Goal: Information Seeking & Learning: Learn about a topic

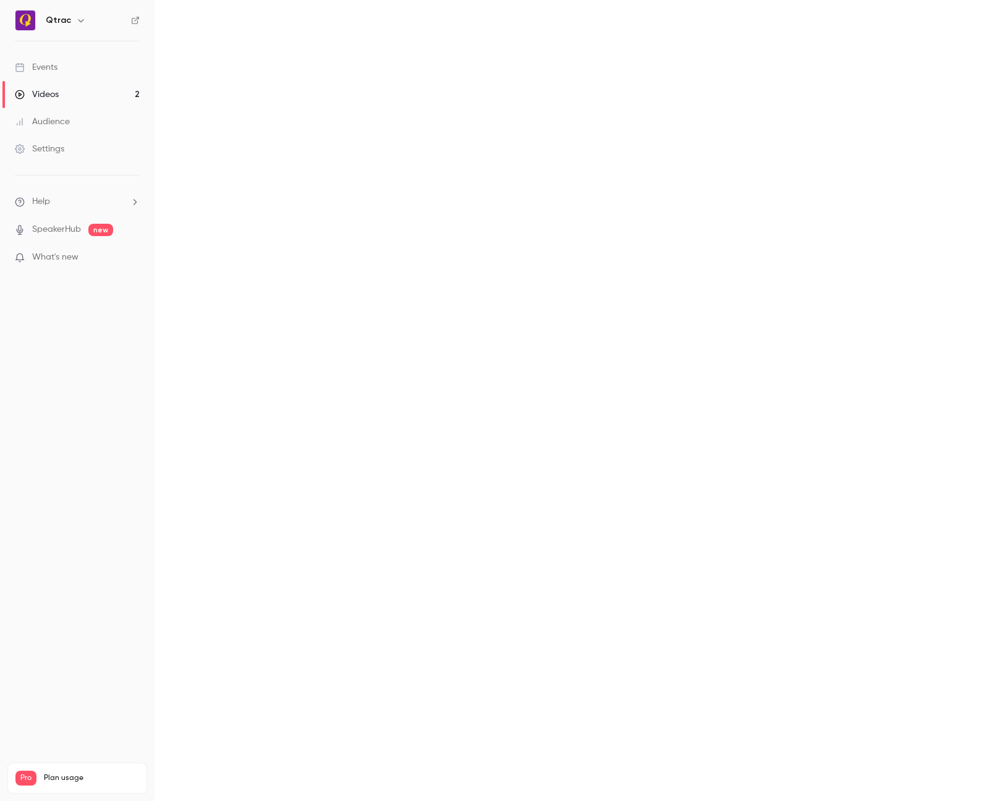
click at [48, 68] on div "Events" at bounding box center [36, 67] width 43 height 12
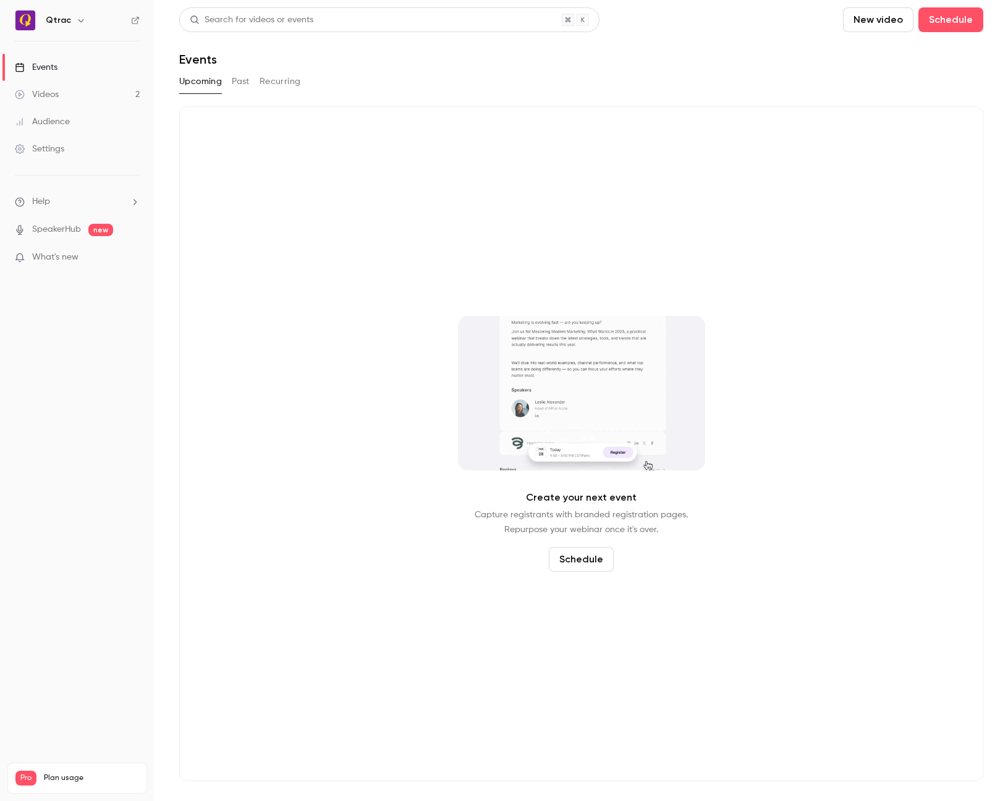
click at [237, 82] on button "Past" at bounding box center [241, 82] width 18 height 20
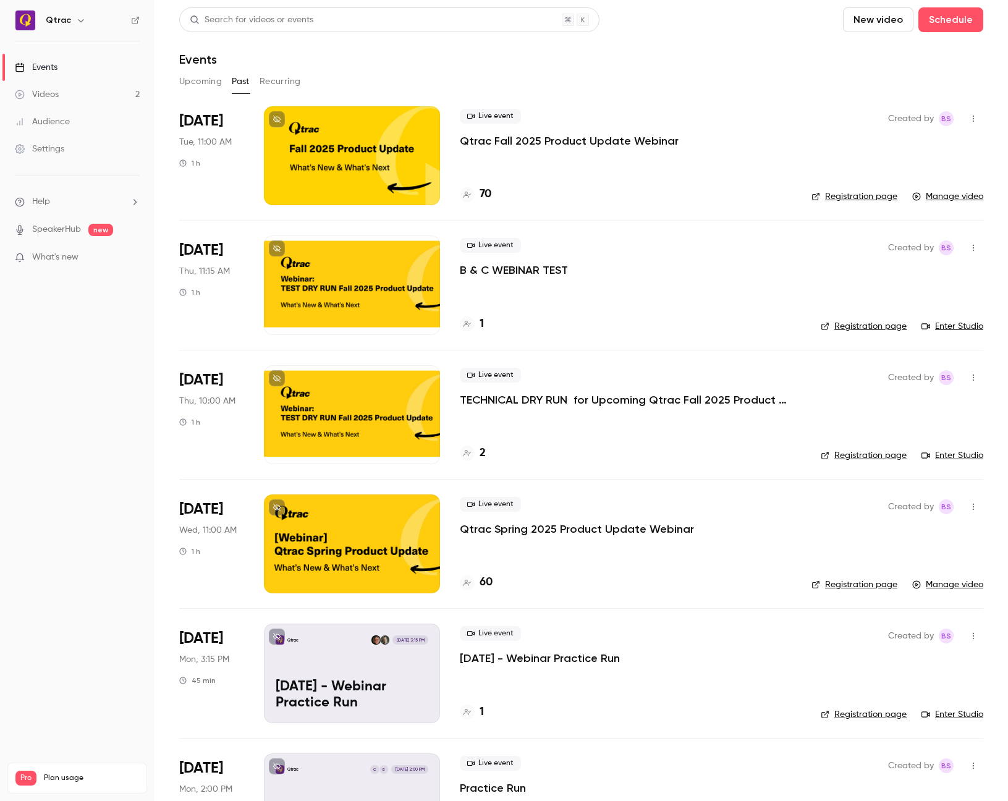
click at [390, 144] on div at bounding box center [352, 155] width 176 height 99
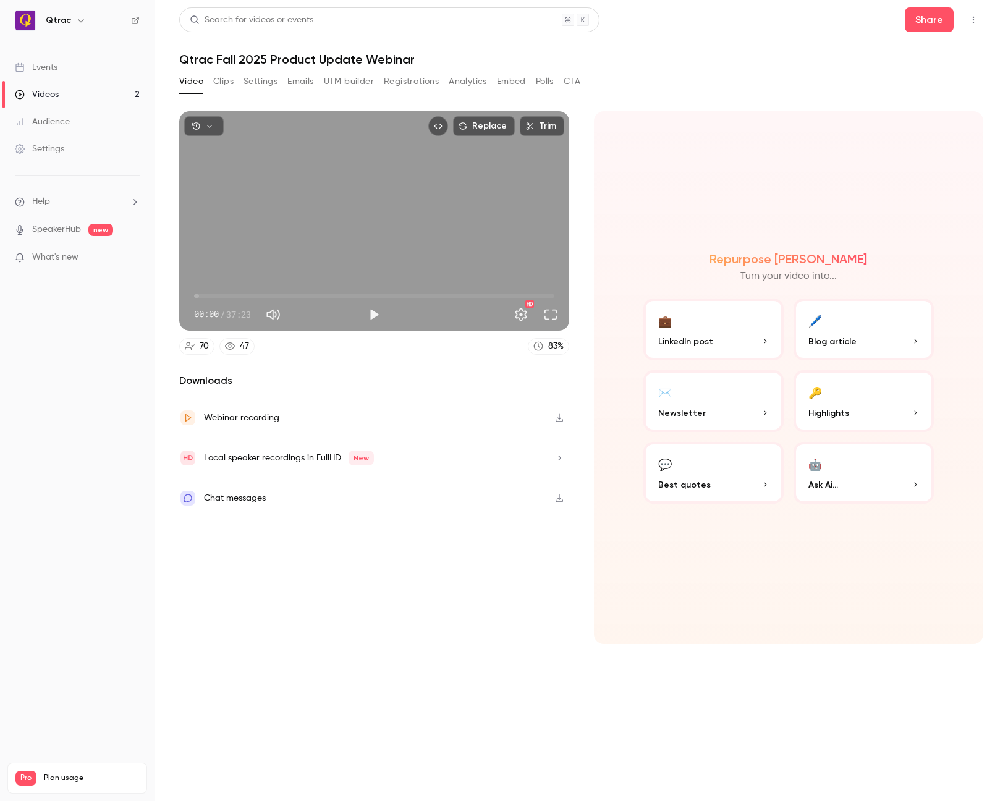
click at [428, 80] on button "Registrations" at bounding box center [411, 82] width 55 height 20
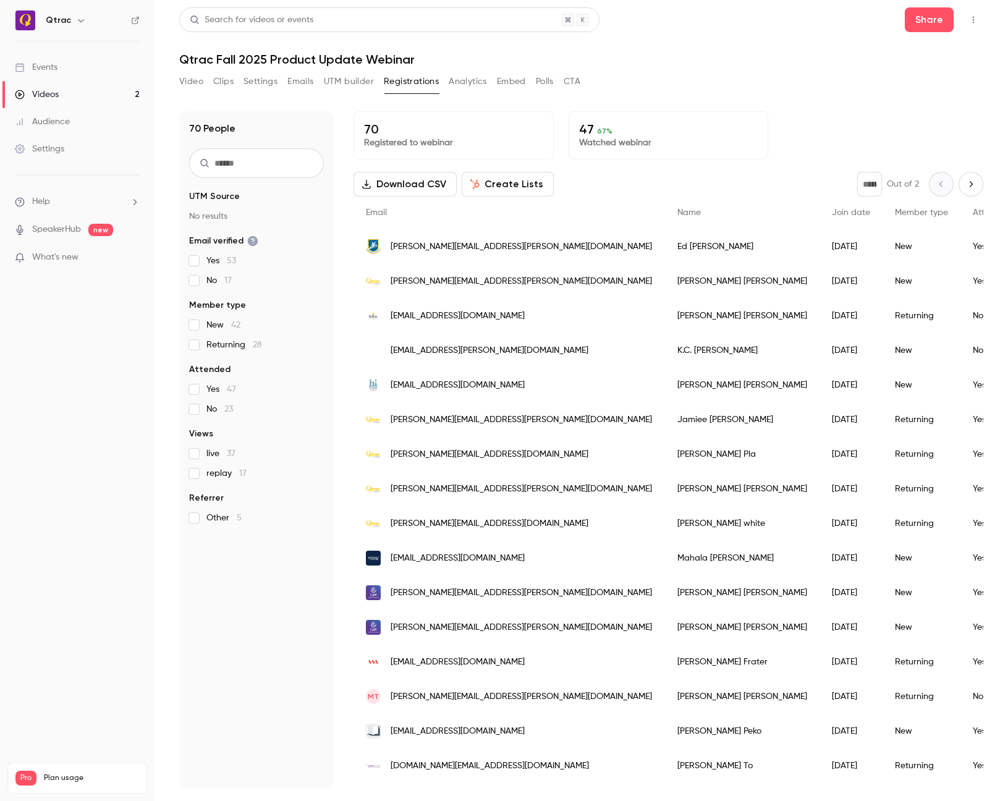
click at [462, 82] on button "Analytics" at bounding box center [468, 82] width 38 height 20
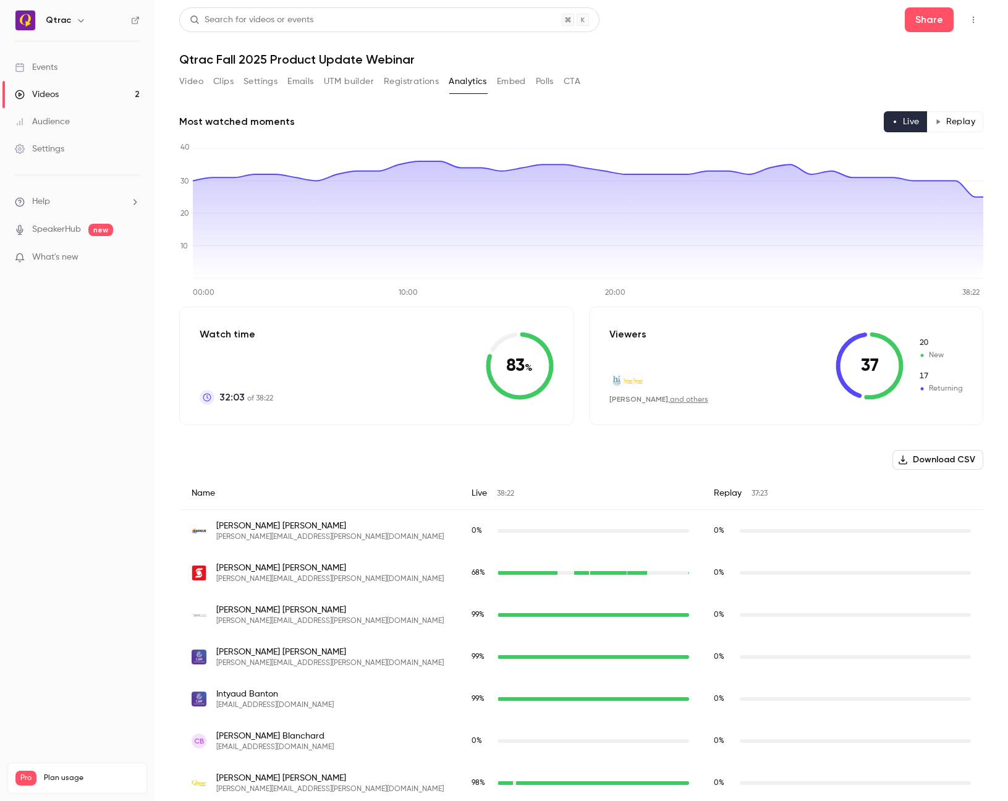
click at [409, 84] on button "Registrations" at bounding box center [411, 82] width 55 height 20
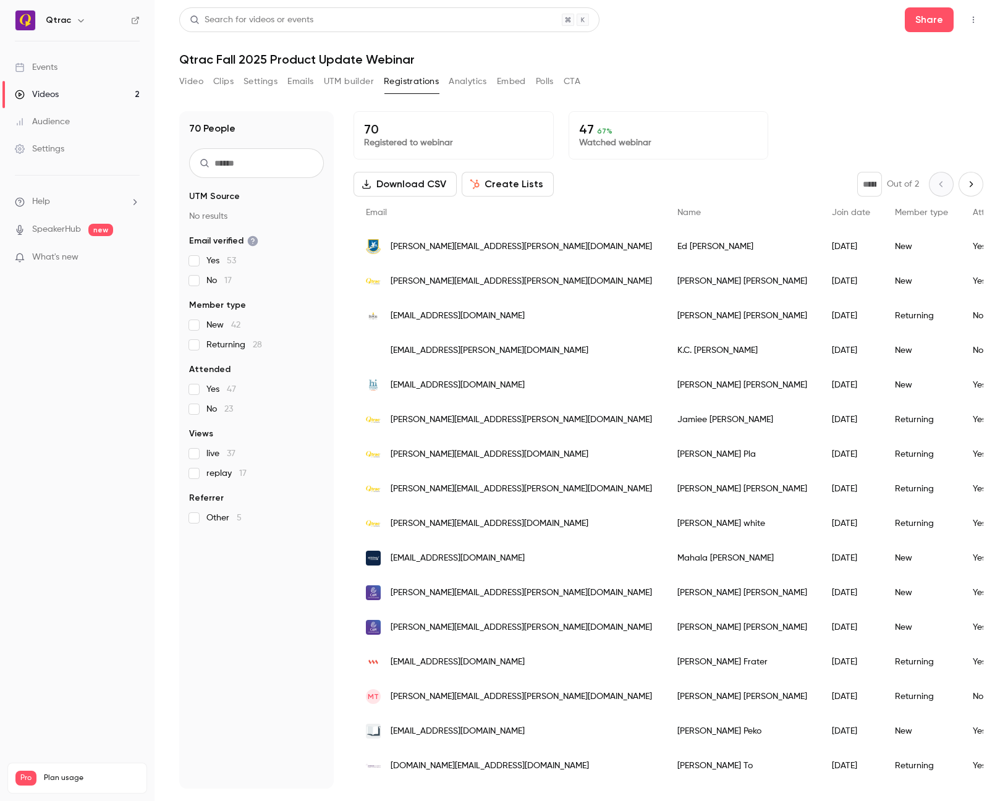
click at [472, 81] on button "Analytics" at bounding box center [468, 82] width 38 height 20
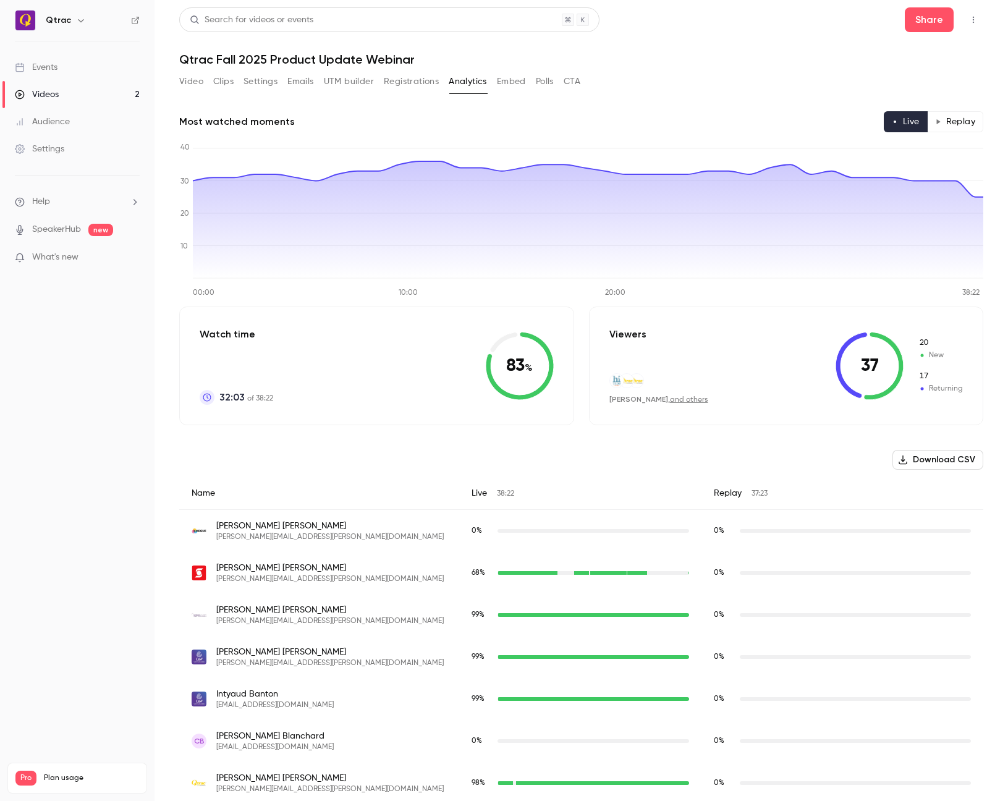
click at [953, 120] on button "Replay" at bounding box center [955, 121] width 56 height 21
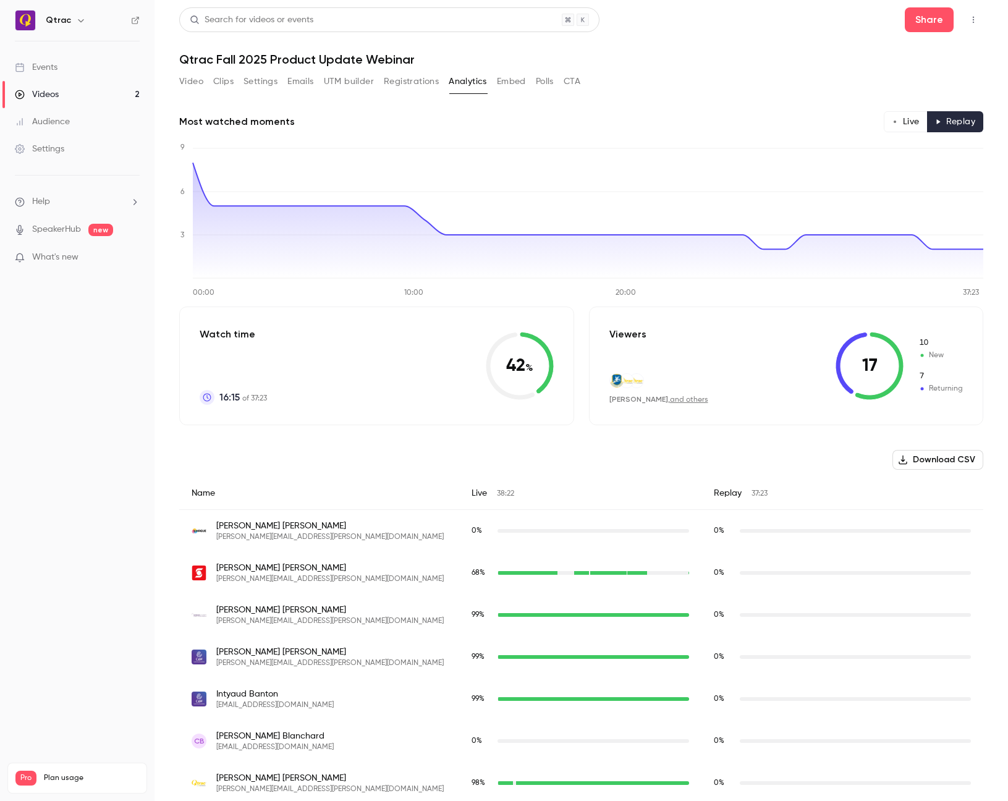
click at [909, 117] on button "Live" at bounding box center [906, 121] width 44 height 21
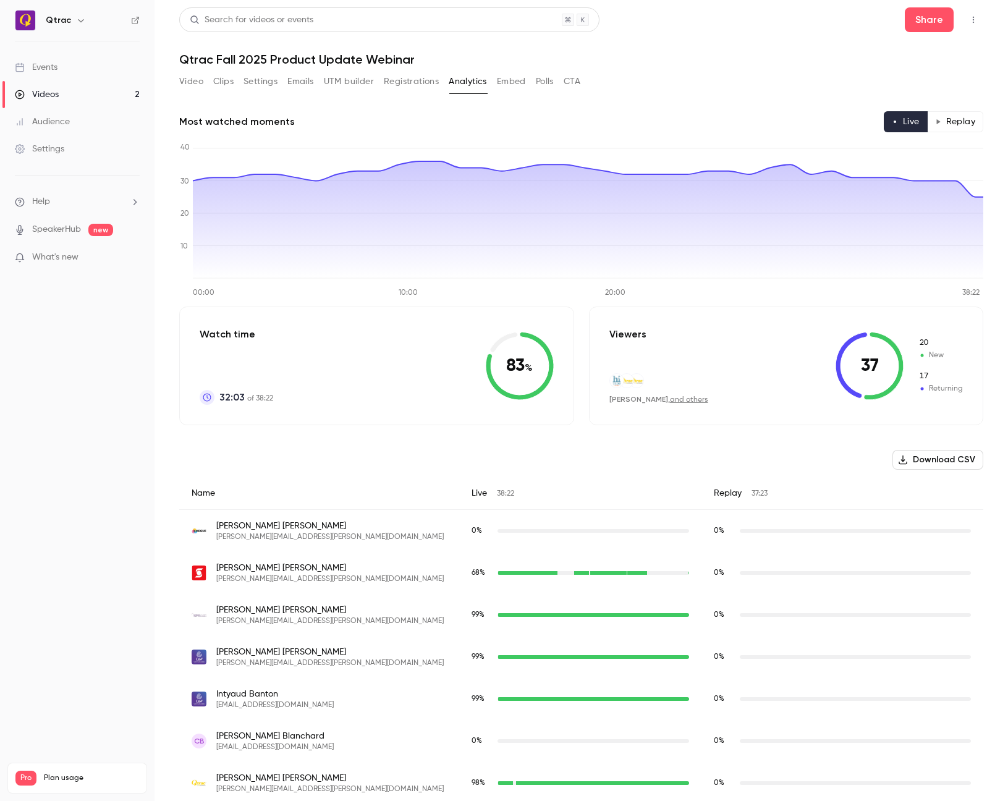
click at [954, 122] on button "Replay" at bounding box center [955, 121] width 56 height 21
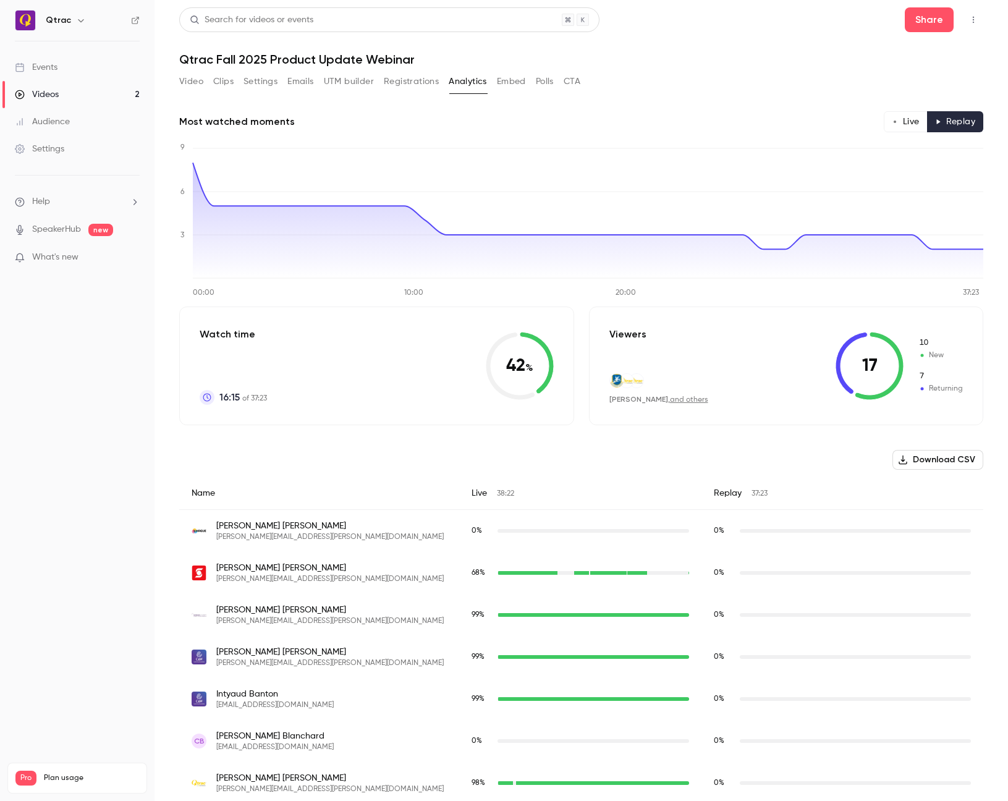
click at [913, 123] on button "Live" at bounding box center [906, 121] width 44 height 21
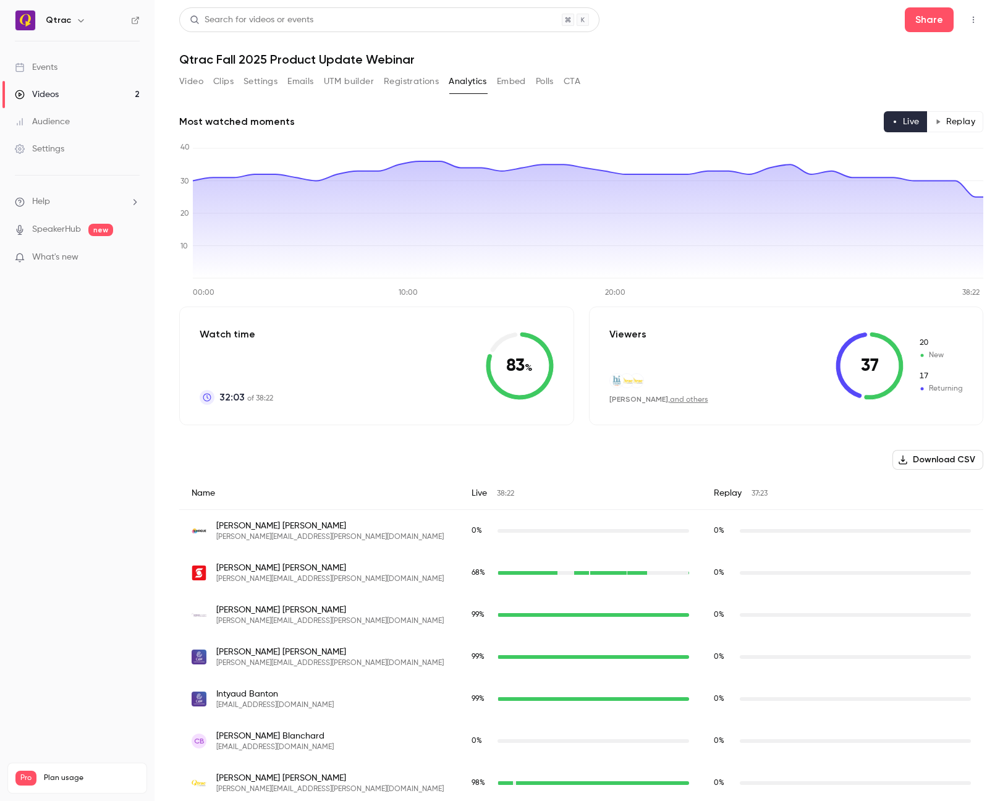
click at [961, 121] on button "Replay" at bounding box center [955, 121] width 56 height 21
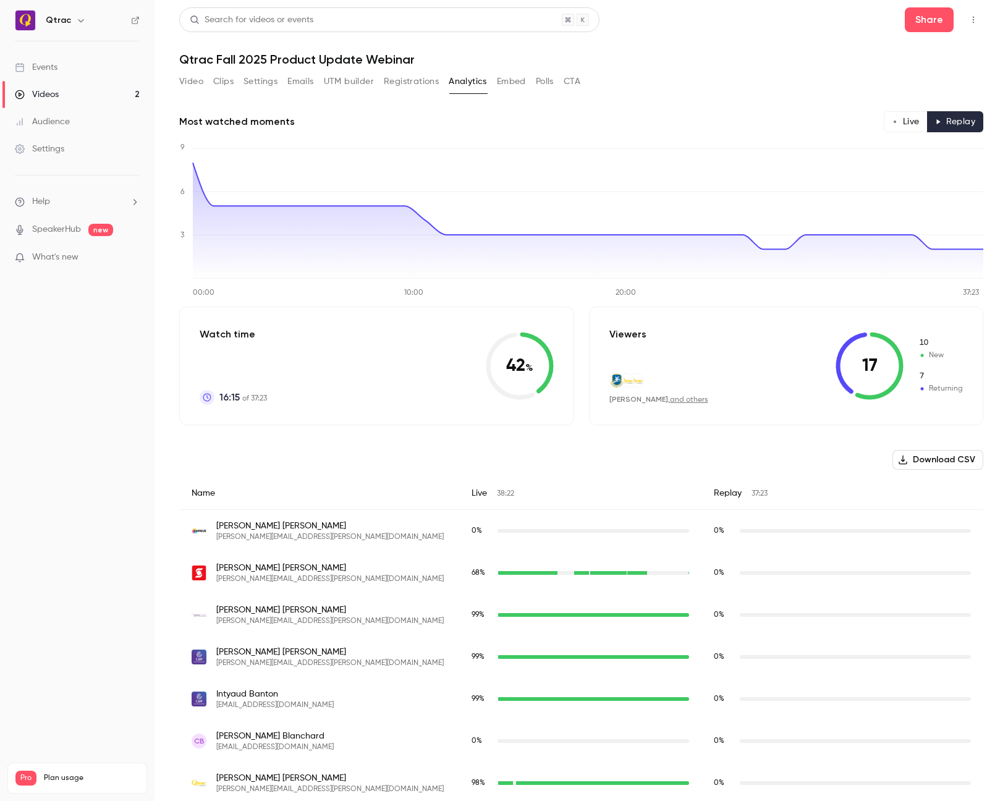
click at [903, 122] on button "Live" at bounding box center [906, 121] width 44 height 21
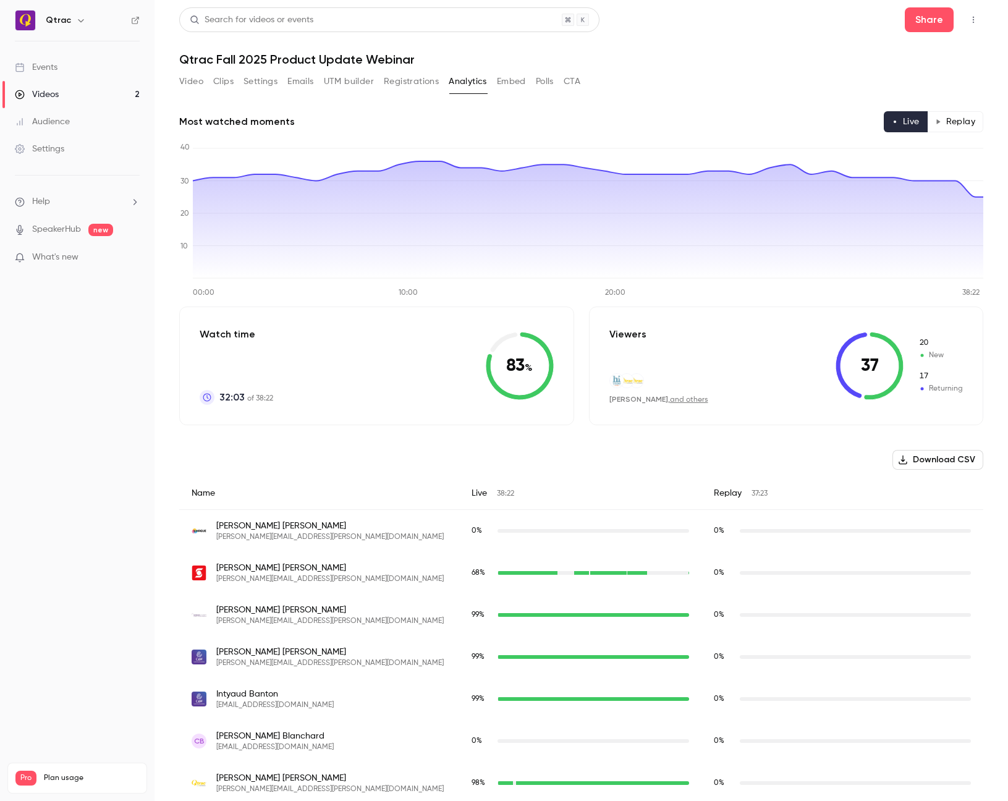
click at [959, 116] on button "Replay" at bounding box center [955, 121] width 56 height 21
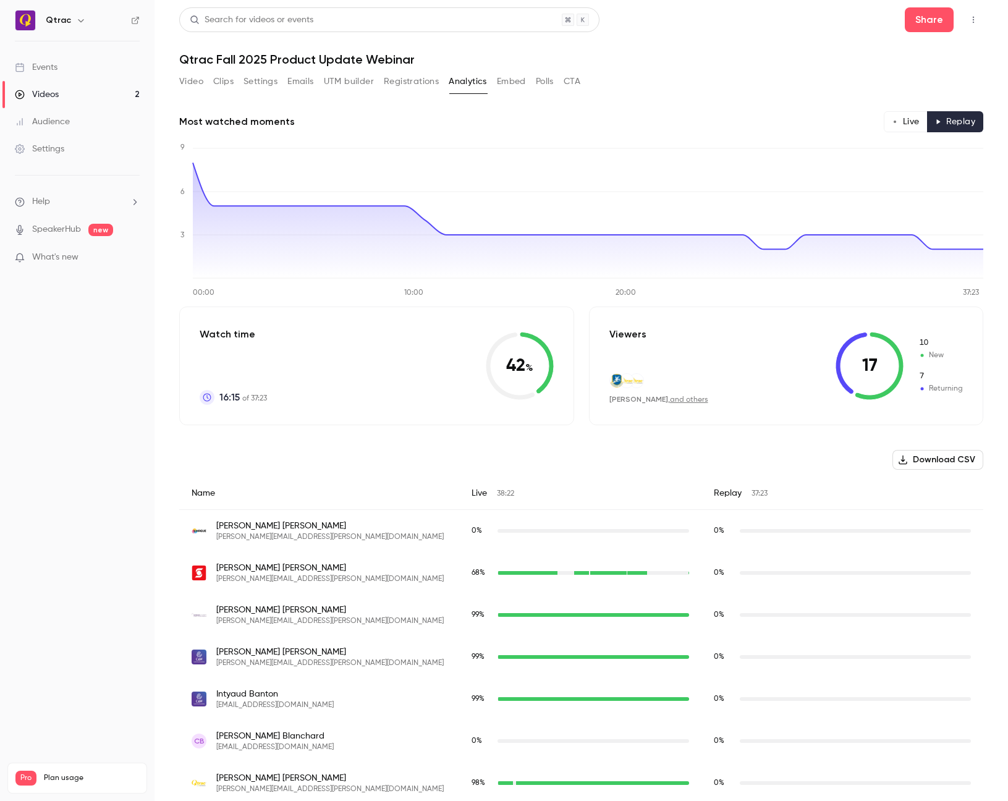
click at [899, 124] on button "Live" at bounding box center [906, 121] width 44 height 21
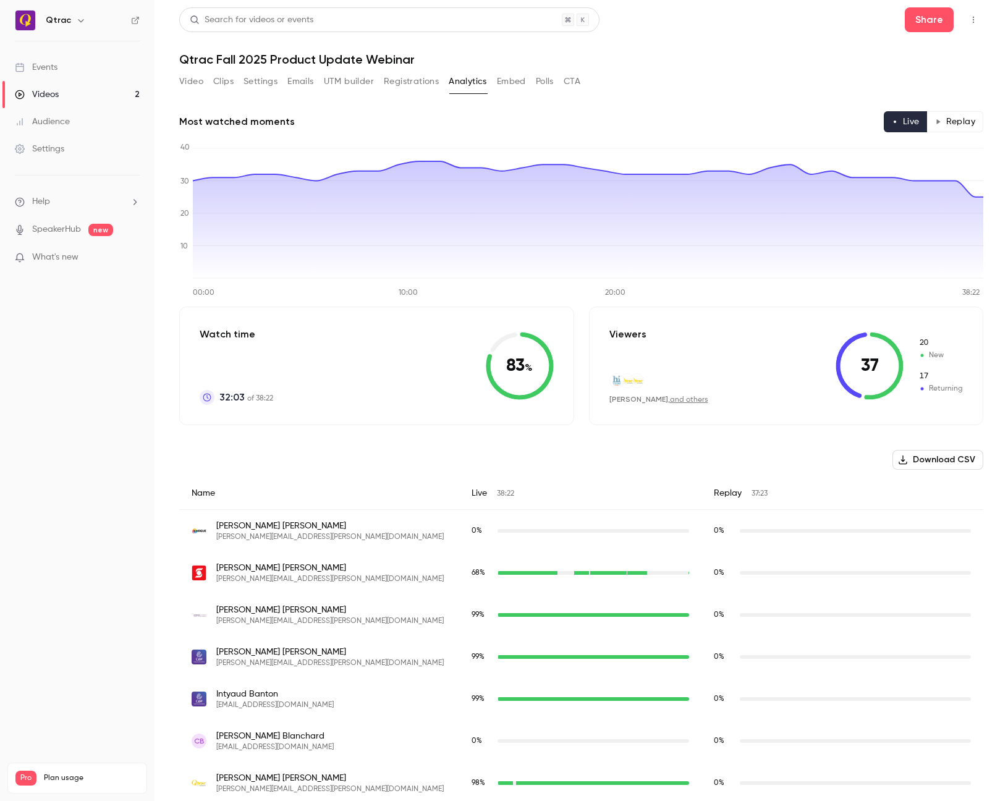
click at [396, 79] on button "Registrations" at bounding box center [411, 82] width 55 height 20
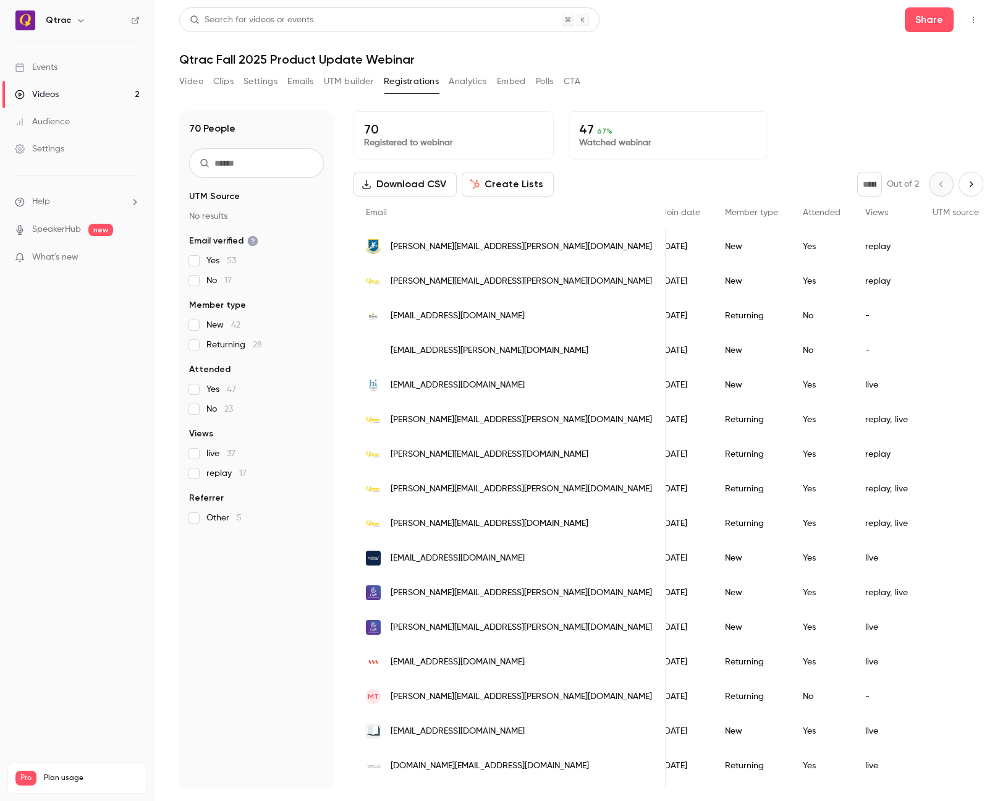
scroll to position [0, 124]
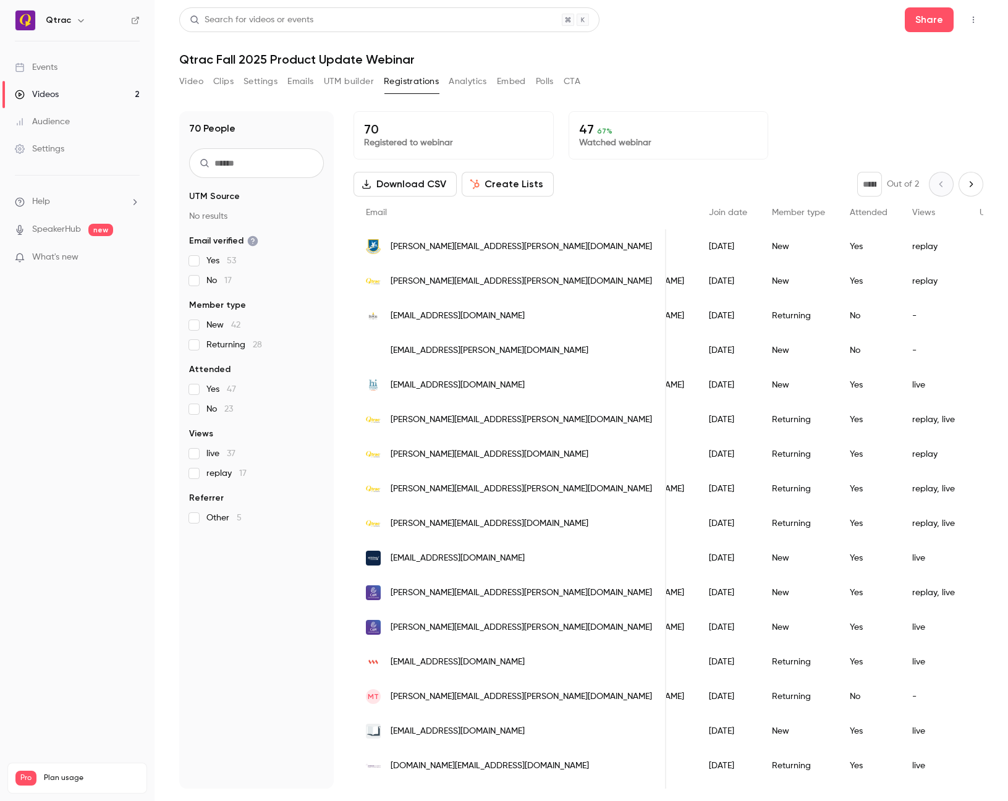
click at [46, 97] on div "Videos" at bounding box center [37, 94] width 44 height 12
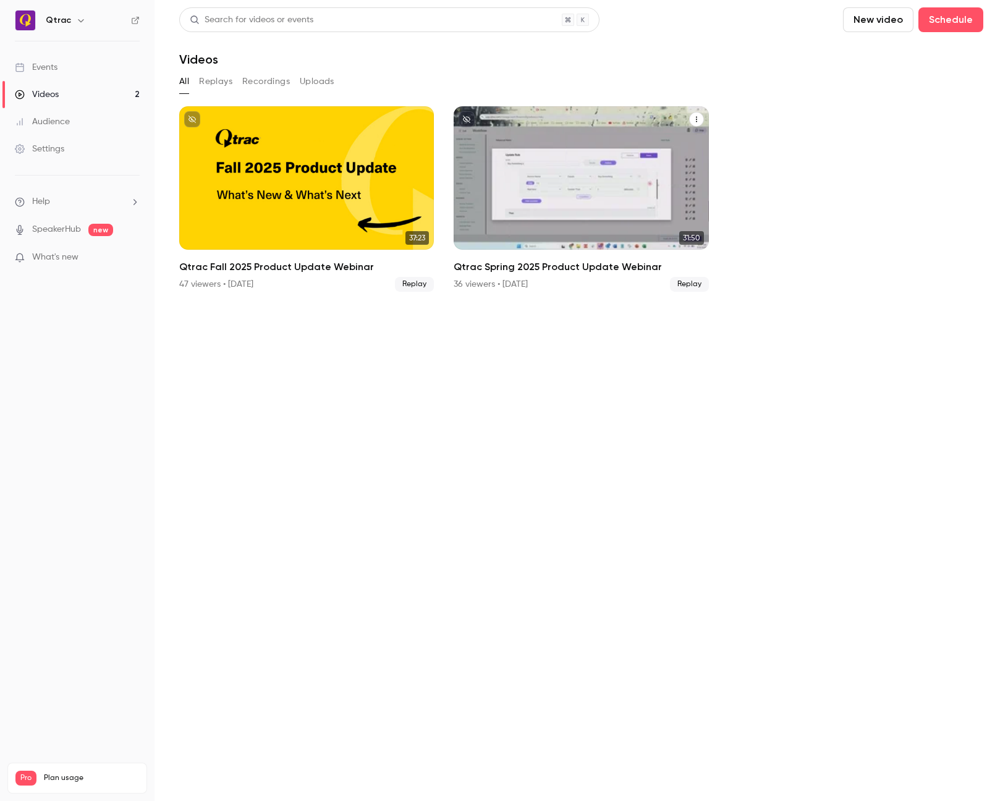
click at [563, 172] on div "Qtrac Spring 2025 Product Update Webinar" at bounding box center [581, 177] width 255 height 143
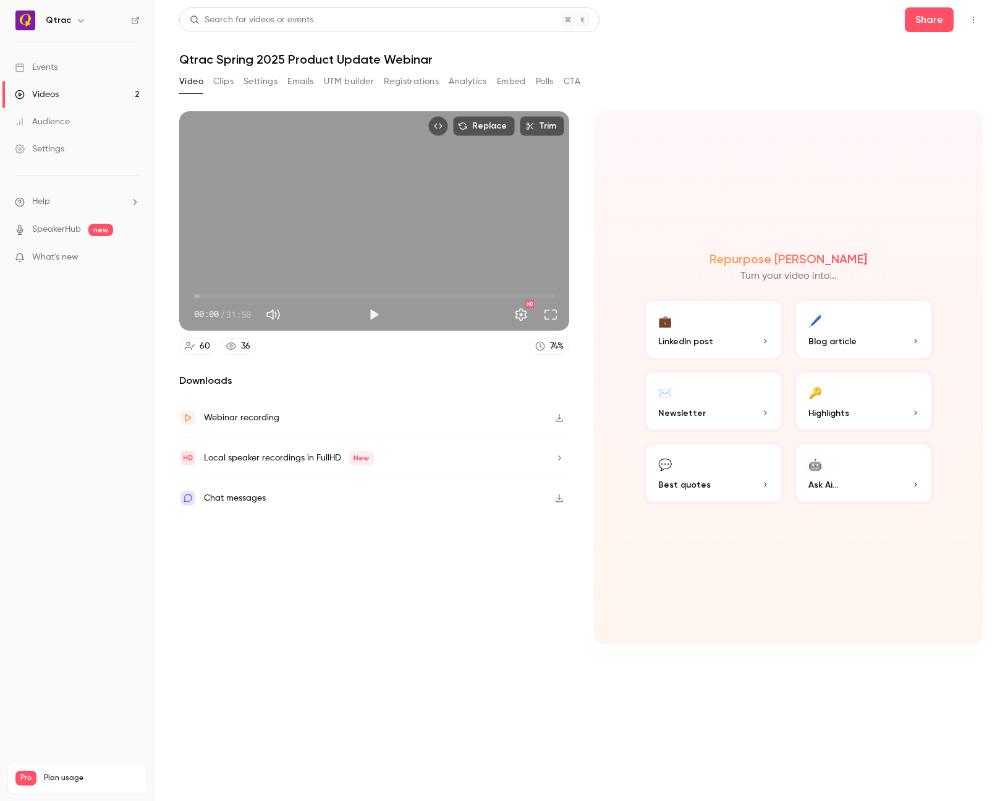
click at [44, 68] on div "Events" at bounding box center [36, 67] width 43 height 12
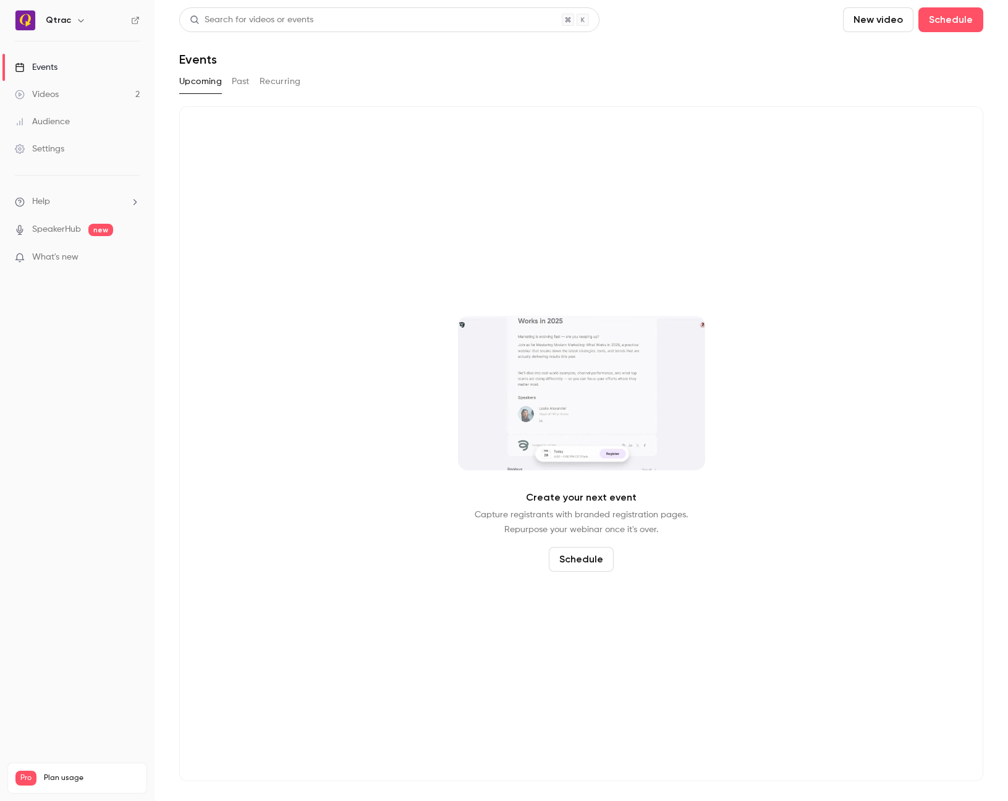
click at [237, 84] on button "Past" at bounding box center [241, 82] width 18 height 20
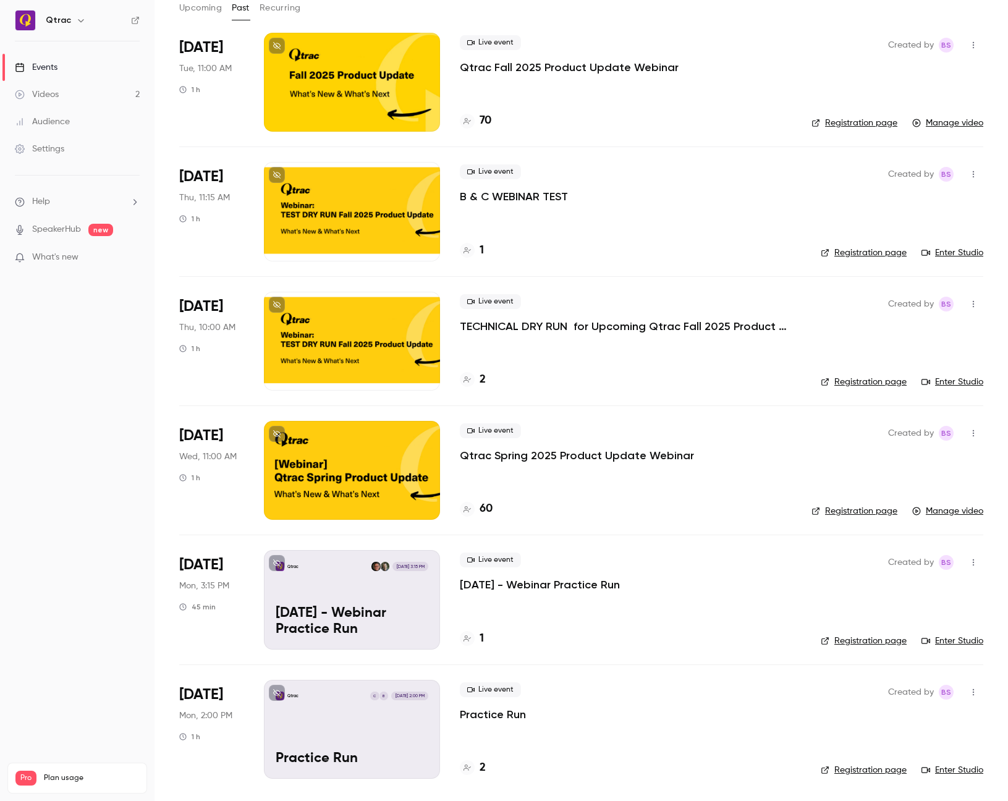
scroll to position [74, 0]
click at [356, 471] on div at bounding box center [352, 470] width 176 height 99
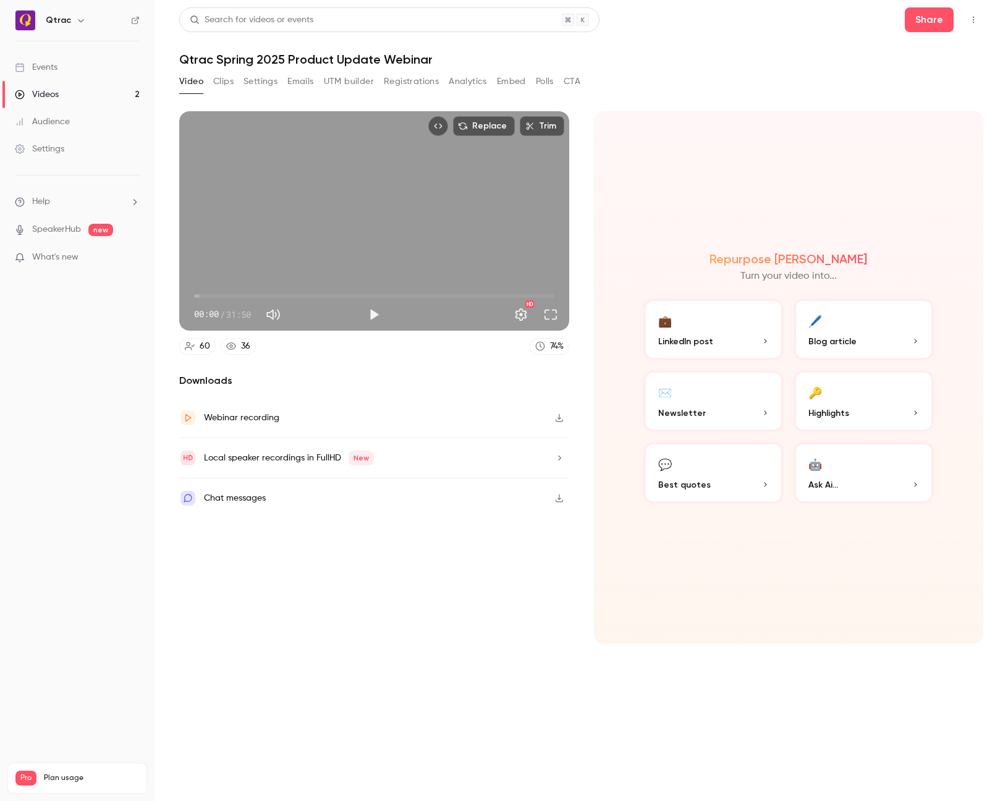
click at [474, 85] on button "Analytics" at bounding box center [468, 82] width 38 height 20
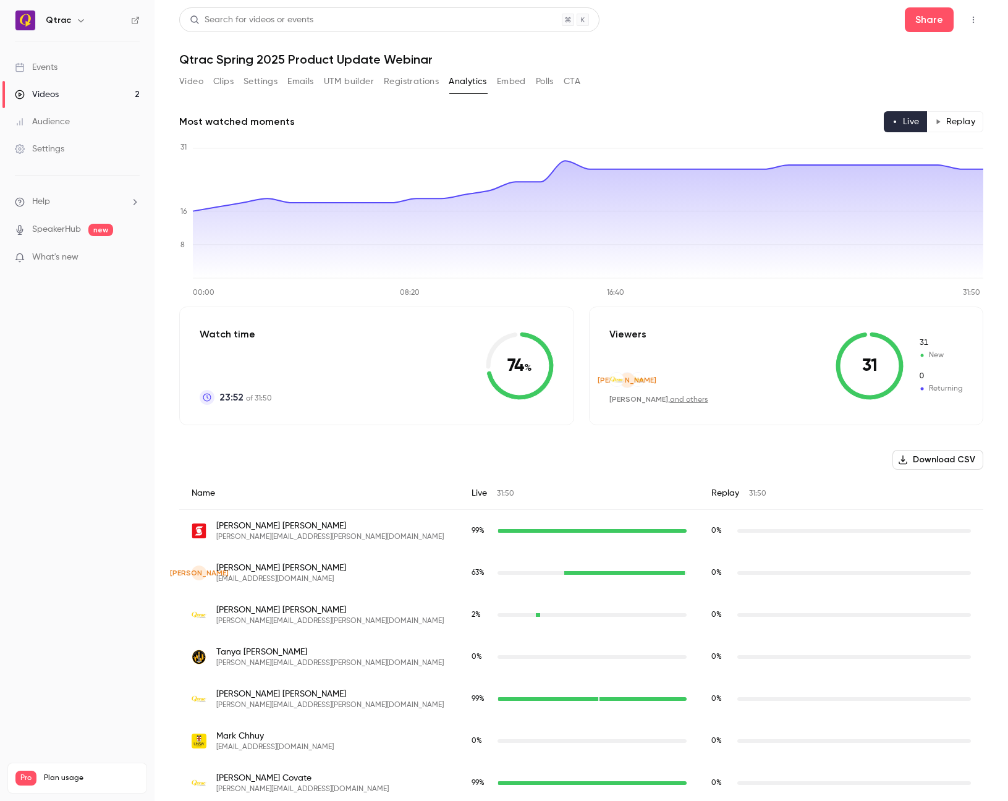
click at [404, 79] on button "Registrations" at bounding box center [411, 82] width 55 height 20
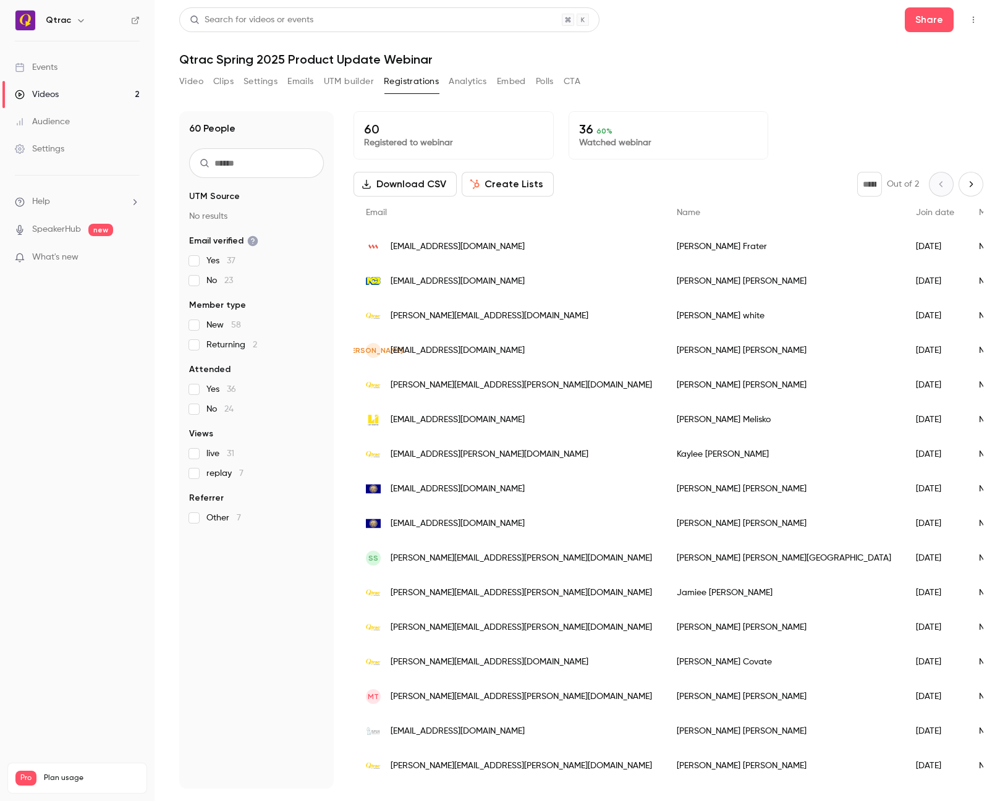
click at [402, 182] on button "Download CSV" at bounding box center [405, 184] width 103 height 25
click at [475, 79] on button "Analytics" at bounding box center [468, 82] width 38 height 20
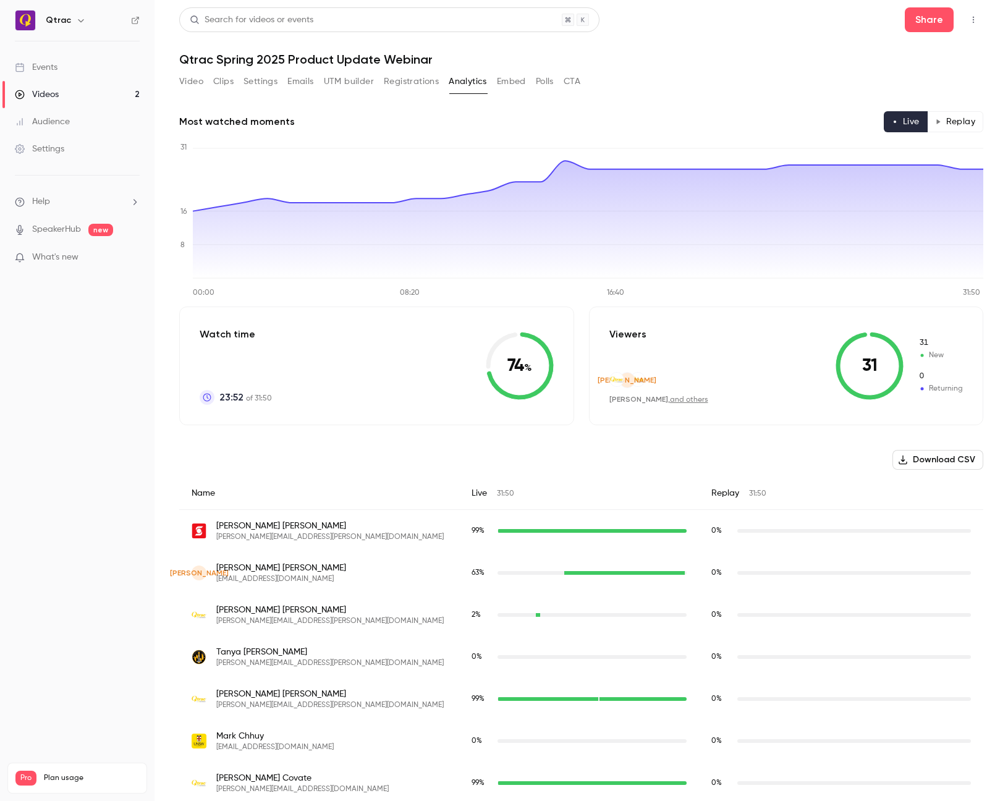
click at [960, 128] on button "Replay" at bounding box center [955, 121] width 56 height 21
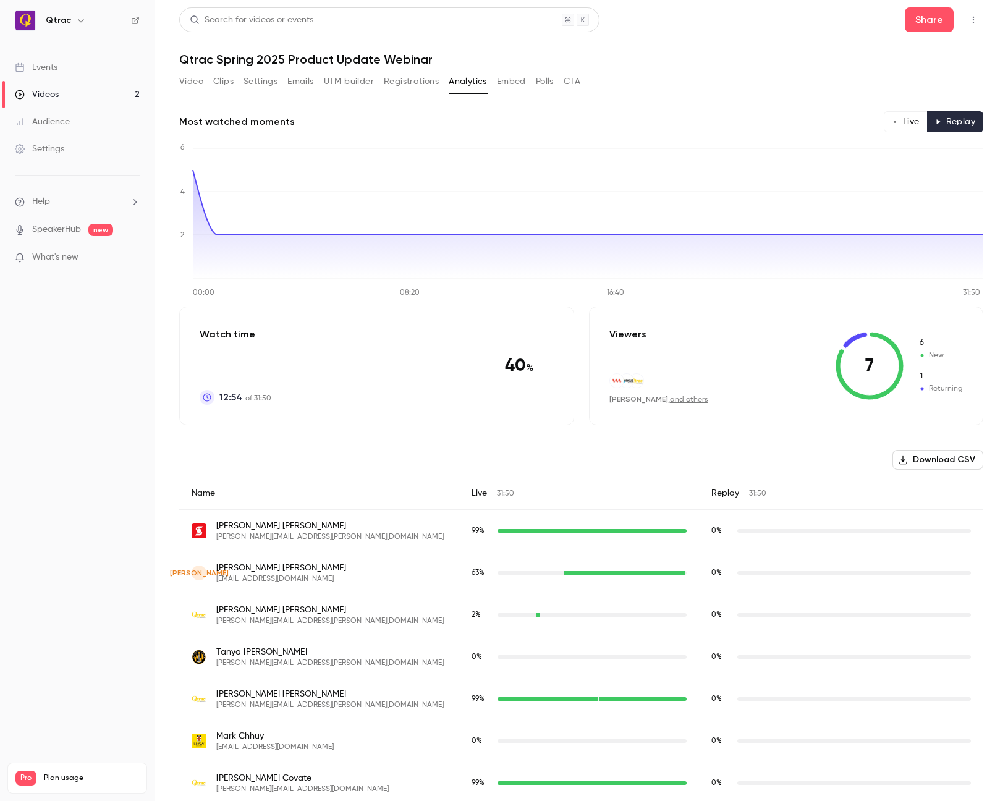
click at [921, 118] on button "Live" at bounding box center [906, 121] width 44 height 21
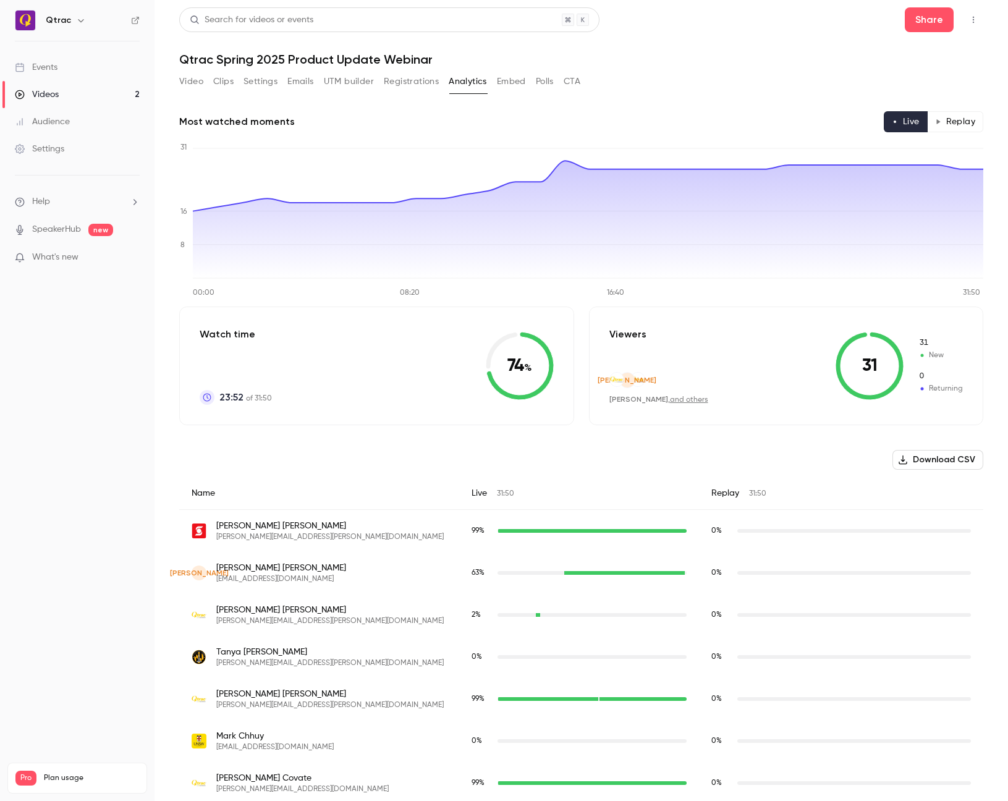
click at [949, 130] on button "Replay" at bounding box center [955, 121] width 56 height 21
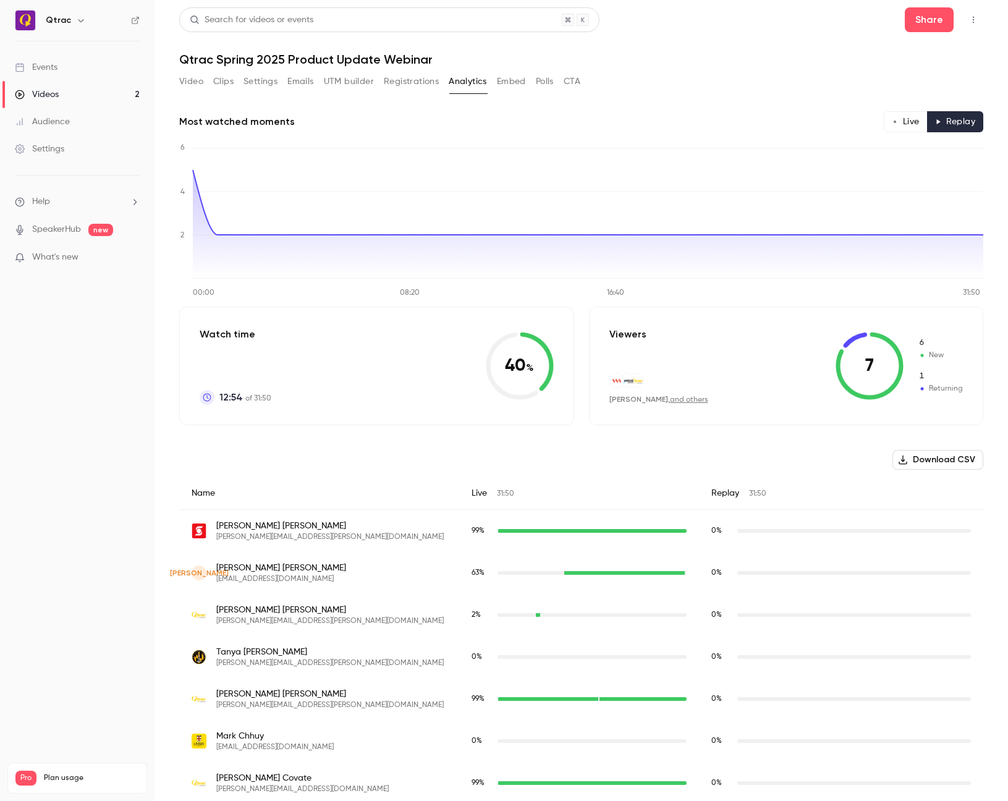
click at [906, 124] on button "Live" at bounding box center [906, 121] width 44 height 21
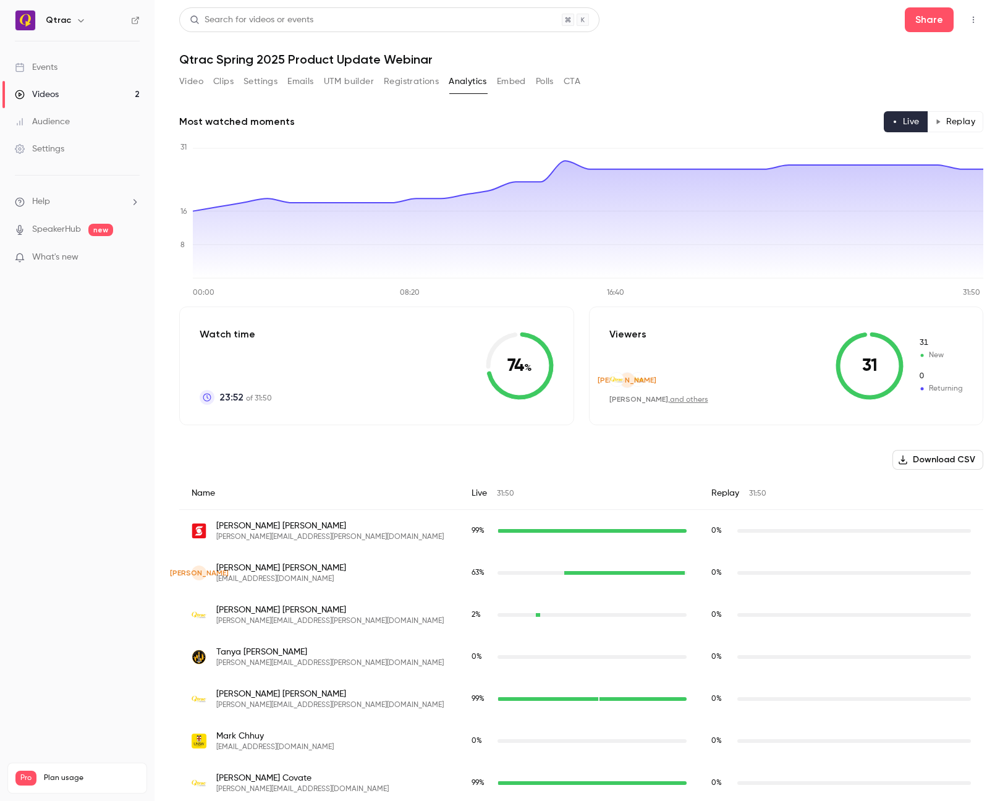
click at [948, 116] on button "Replay" at bounding box center [955, 121] width 56 height 21
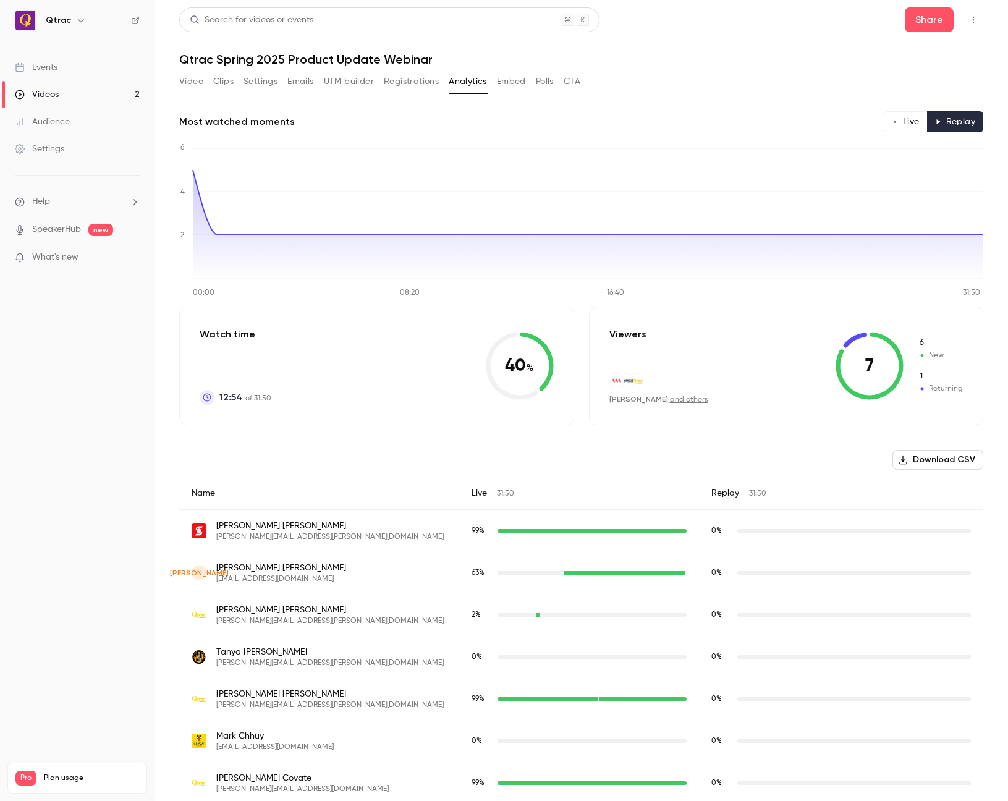
click at [914, 119] on button "Live" at bounding box center [906, 121] width 44 height 21
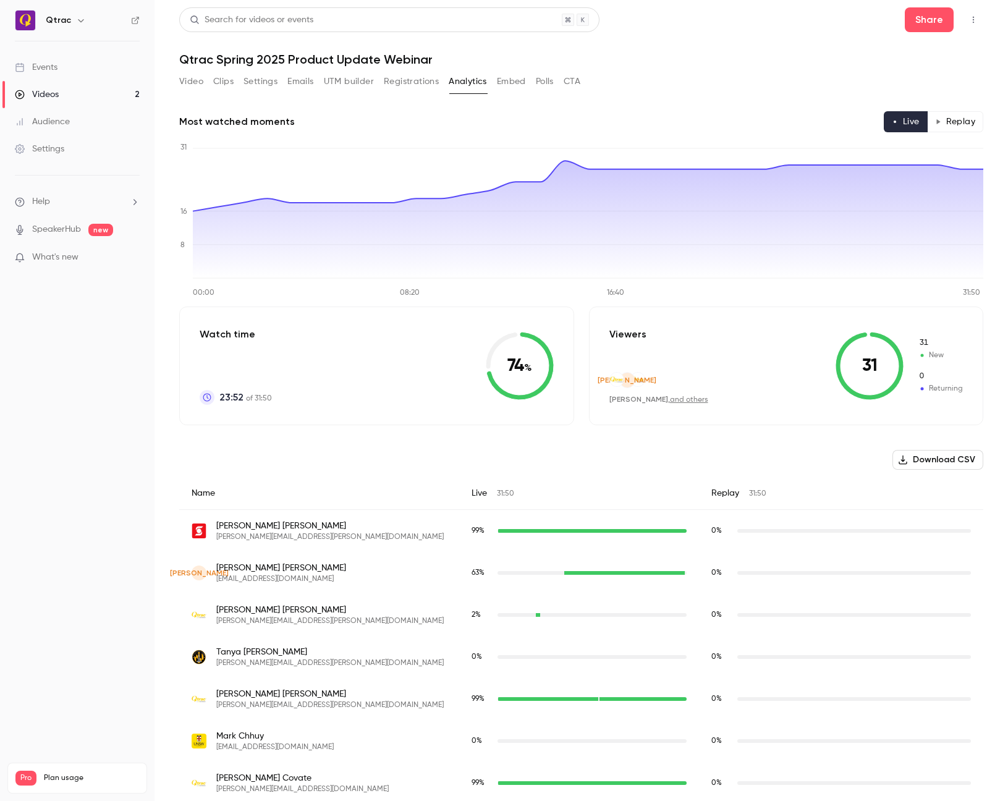
click at [948, 120] on button "Replay" at bounding box center [955, 121] width 56 height 21
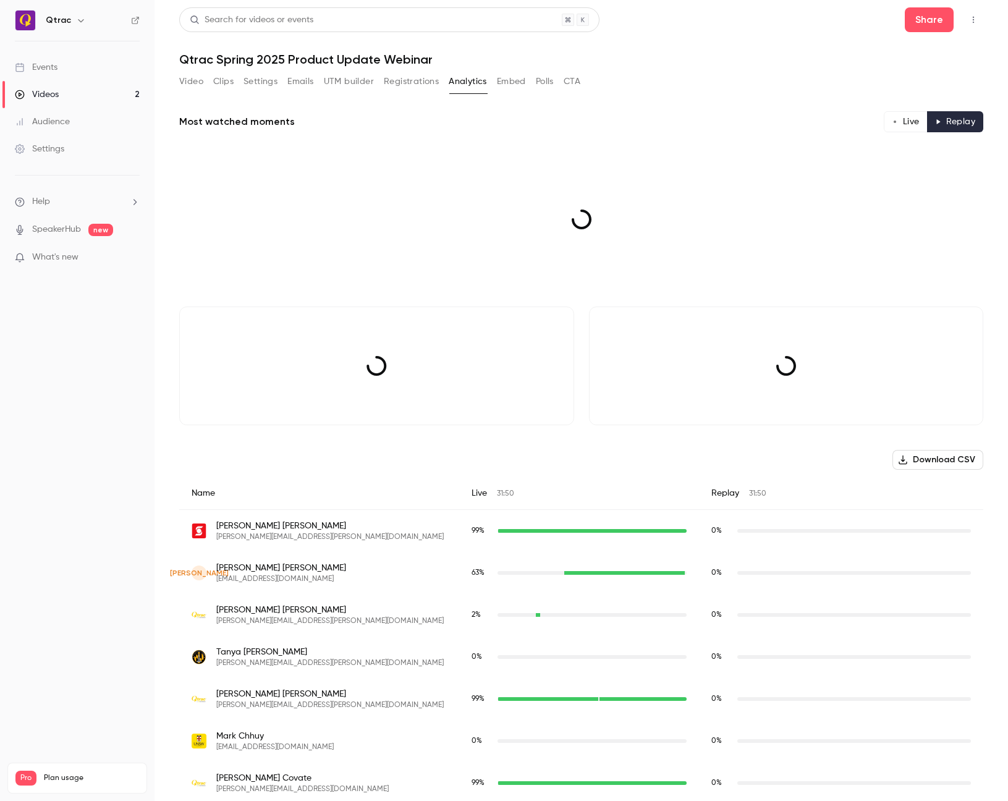
click at [913, 123] on button "Live" at bounding box center [906, 121] width 44 height 21
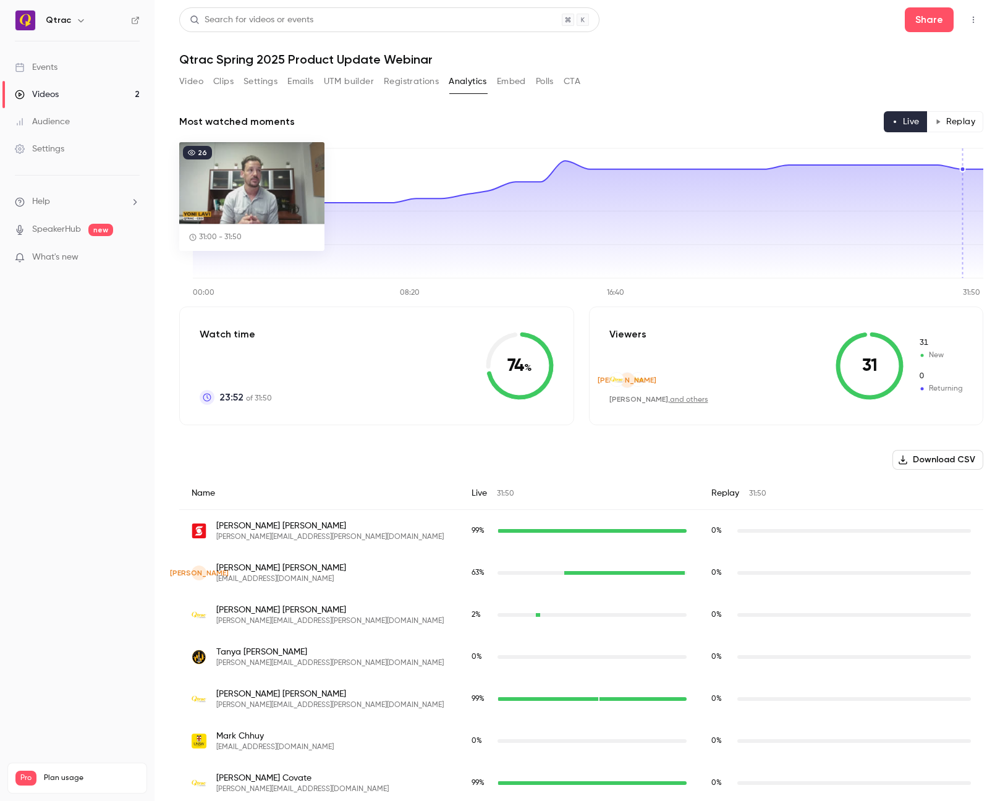
click at [50, 93] on div "Videos" at bounding box center [37, 94] width 44 height 12
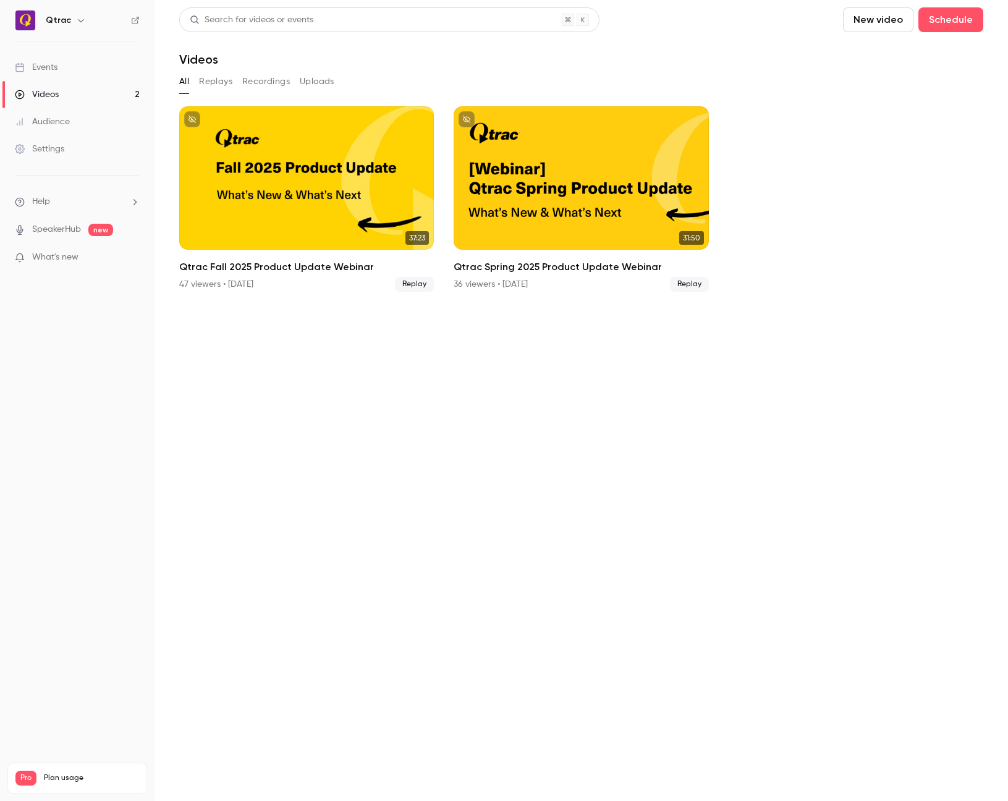
click at [50, 67] on div "Events" at bounding box center [36, 67] width 43 height 12
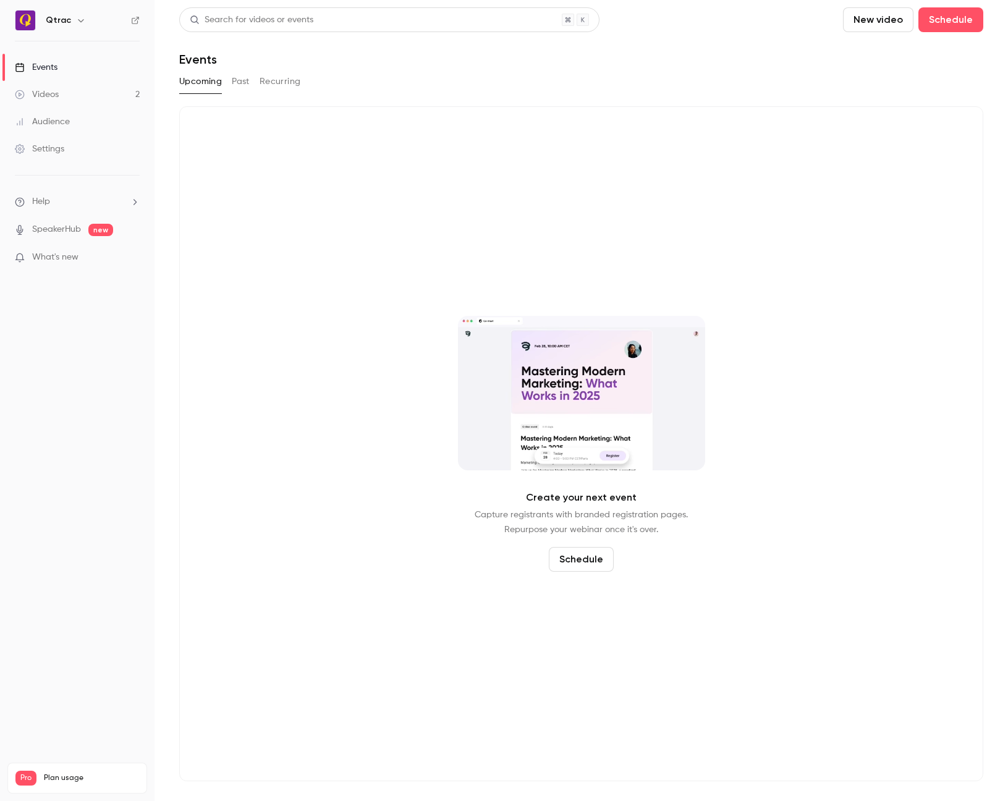
click at [243, 80] on button "Past" at bounding box center [241, 82] width 18 height 20
